Goal: Find specific page/section: Find specific page/section

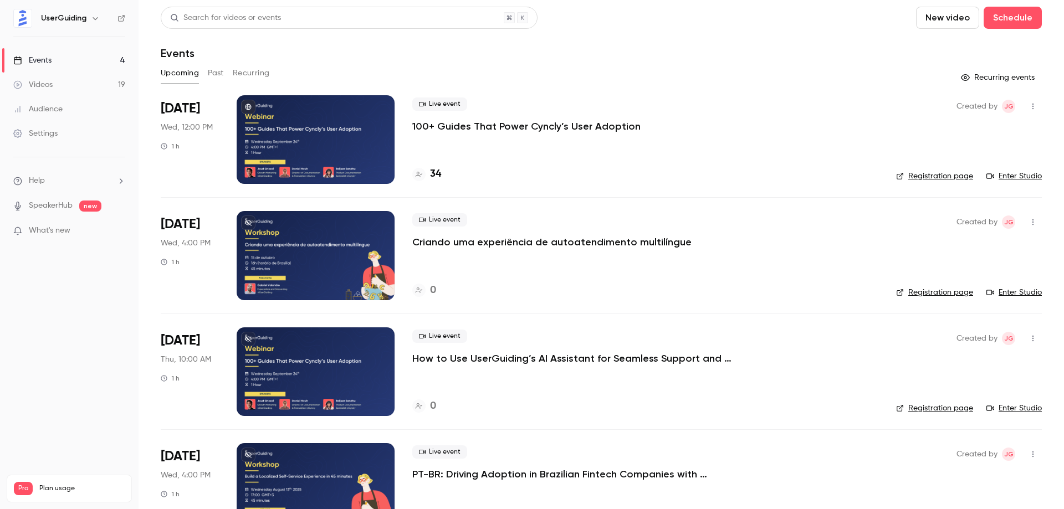
click at [613, 247] on p "Criando uma experiência de autoatendimento multilíngue" at bounding box center [551, 241] width 279 height 13
